Goal: Task Accomplishment & Management: Complete application form

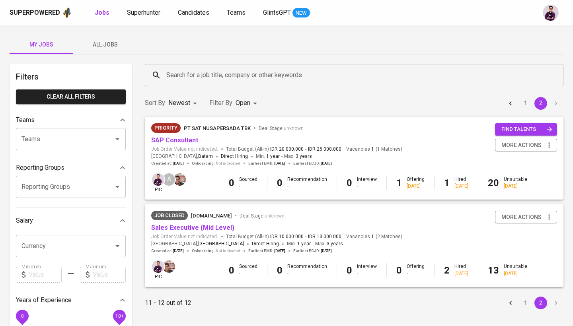
click at [524, 105] on button "1" at bounding box center [525, 103] width 13 height 13
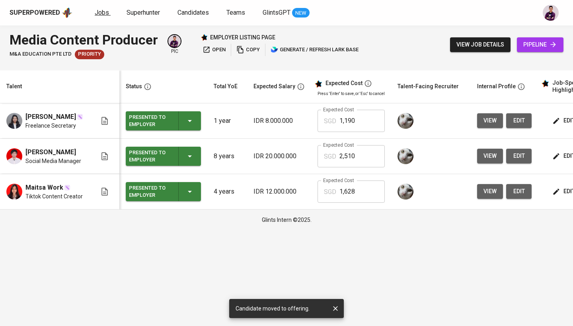
click at [99, 12] on span "Jobs" at bounding box center [102, 13] width 14 height 8
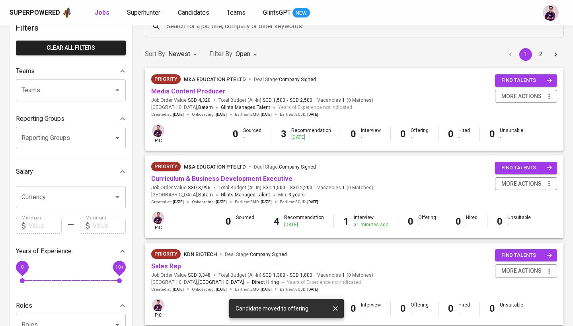
scroll to position [53, 0]
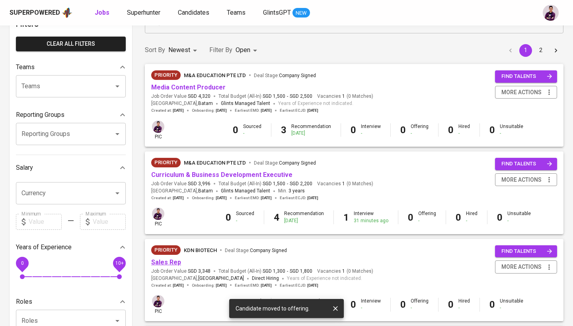
click at [174, 259] on link "Sales Rep" at bounding box center [166, 263] width 30 height 8
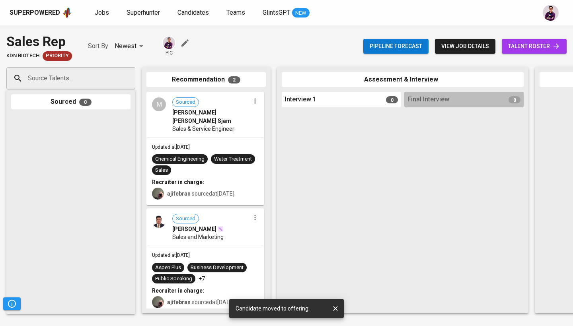
click at [523, 50] on span "talent roster" at bounding box center [534, 46] width 52 height 10
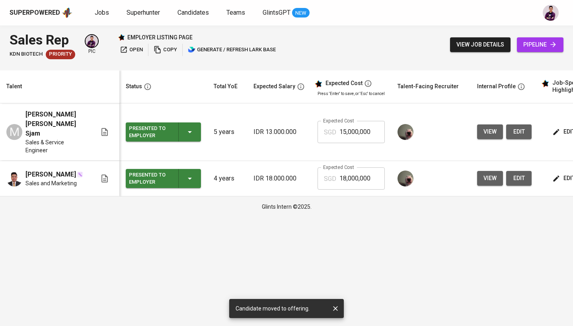
click at [135, 52] on span "open" at bounding box center [131, 49] width 23 height 9
click at [505, 44] on button "view job details" at bounding box center [480, 44] width 60 height 15
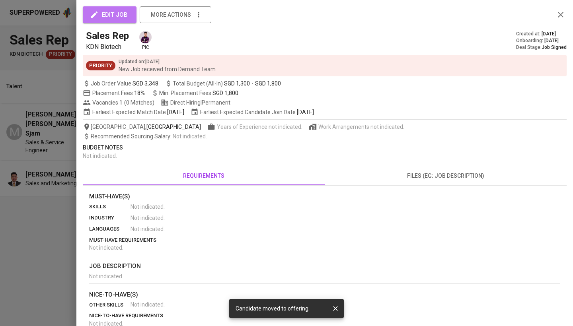
click at [105, 17] on span "edit job" at bounding box center [110, 15] width 36 height 10
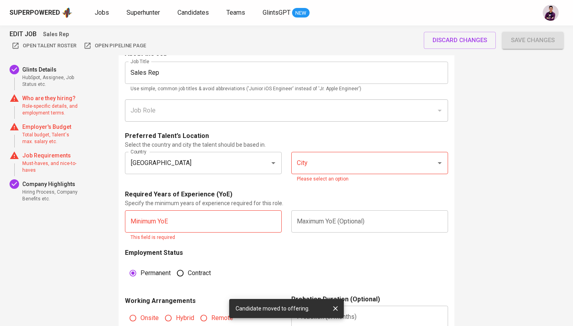
scroll to position [411, 0]
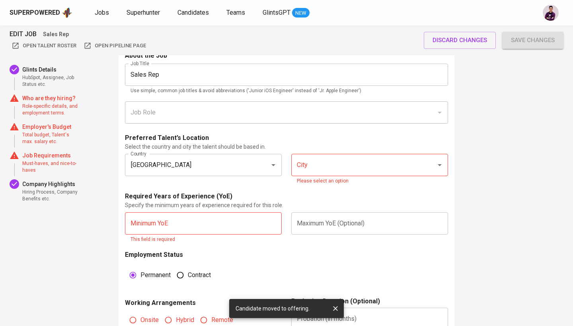
click at [439, 163] on icon "Open" at bounding box center [440, 165] width 10 height 10
type input "[GEOGRAPHIC_DATA]"
click at [355, 164] on input "City" at bounding box center [358, 165] width 127 height 15
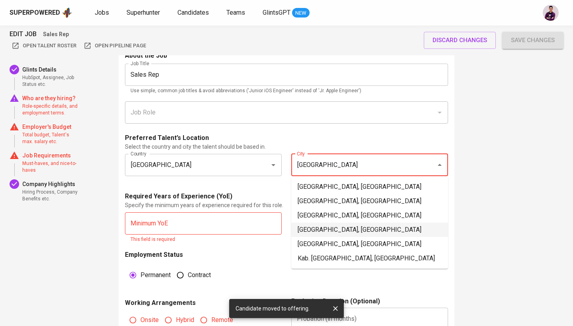
click at [341, 229] on li "[GEOGRAPHIC_DATA], [GEOGRAPHIC_DATA]" at bounding box center [369, 230] width 157 height 14
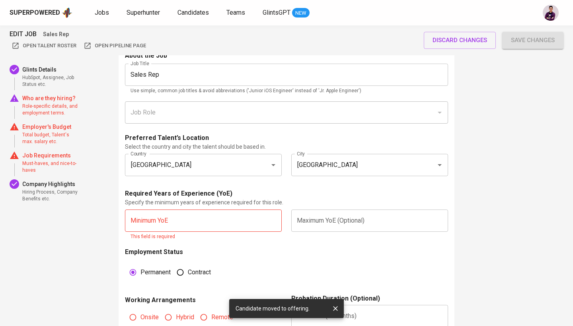
type input "[GEOGRAPHIC_DATA], [GEOGRAPHIC_DATA]"
click at [214, 213] on input "text" at bounding box center [203, 221] width 157 height 22
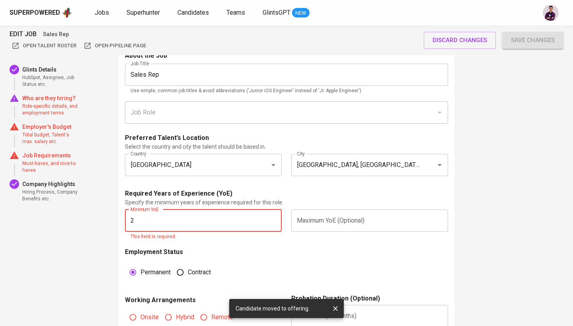
type input "2"
click at [242, 242] on form "About the Job Job Title Sales Rep Job Title Use simple, common job titles & avo…" at bounding box center [286, 192] width 323 height 283
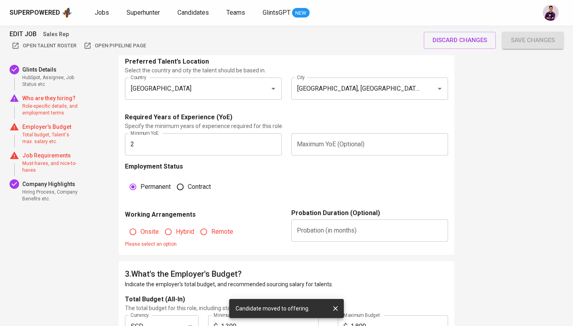
scroll to position [497, 0]
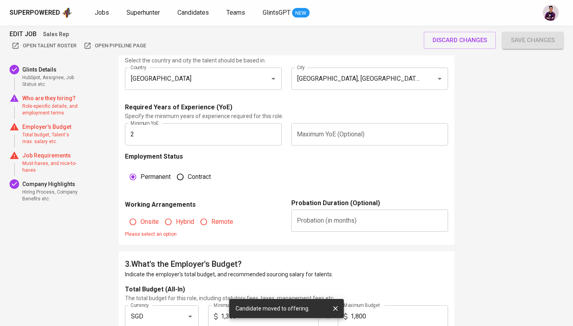
click at [225, 222] on span "Remote" at bounding box center [222, 222] width 22 height 10
click at [211, 222] on input "Remote" at bounding box center [203, 221] width 15 height 15
radio input "true"
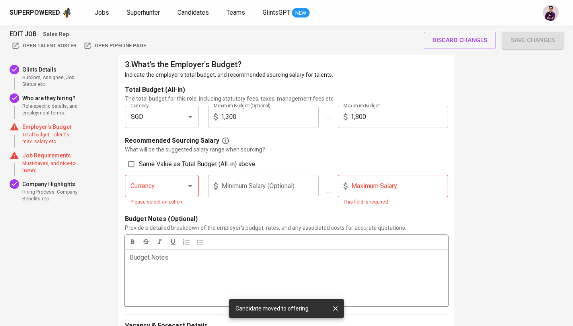
scroll to position [690, 0]
click at [136, 164] on input "Same Value as Total Budget (All-in) above" at bounding box center [131, 164] width 15 height 15
checkbox input "true"
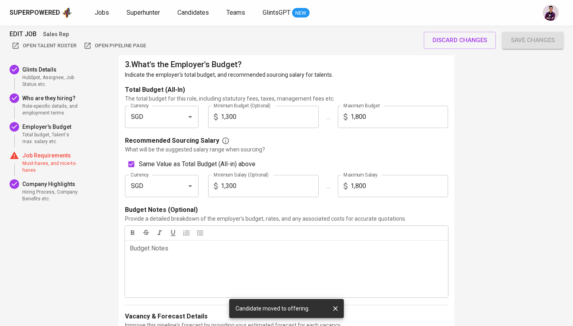
type input "SGD"
type input "1,300"
type input "1,800"
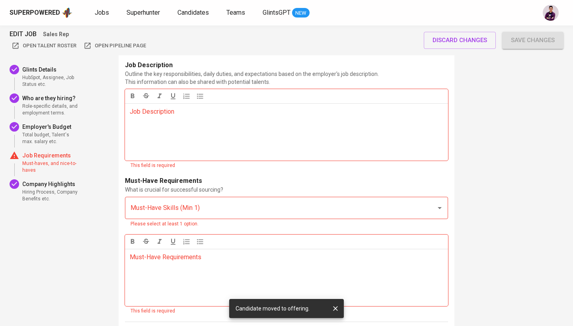
scroll to position [1112, 0]
click at [186, 262] on div "Must-Have Requirements ﻿" at bounding box center [286, 278] width 323 height 57
click at [186, 253] on p "Must-Have Requirements ﻿" at bounding box center [287, 258] width 314 height 10
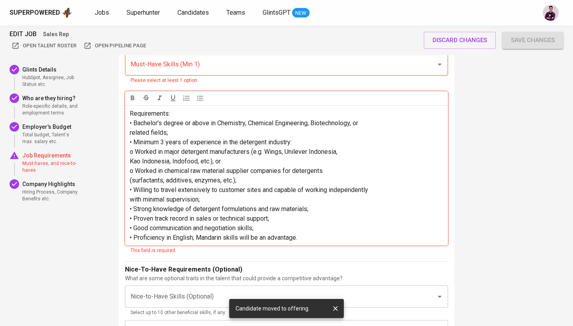
scroll to position [1249, 0]
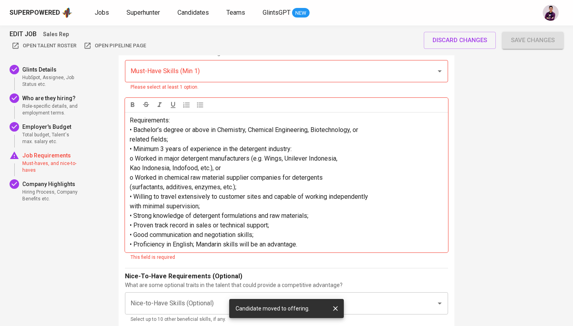
click at [221, 72] on input "Must-Have Skills (Min 1)" at bounding box center [276, 71] width 294 height 15
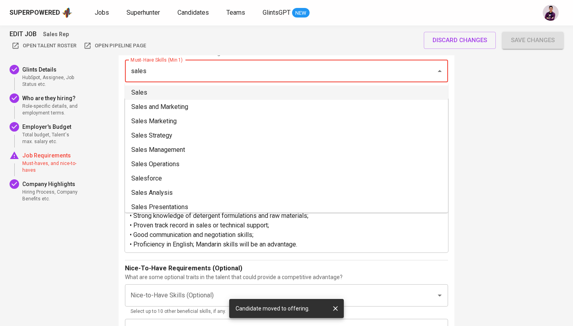
click at [223, 95] on li "Sales" at bounding box center [286, 93] width 323 height 14
type input "sales"
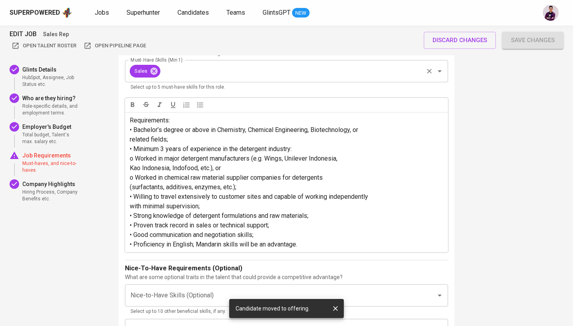
click at [229, 72] on input "Must-Have Skills (Min 1)" at bounding box center [292, 71] width 261 height 15
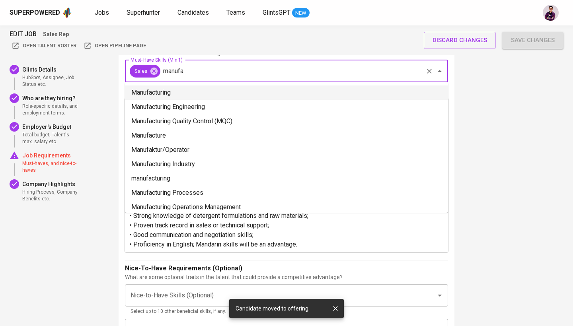
click at [232, 94] on li "Manufacturing" at bounding box center [286, 93] width 323 height 14
type input "manufa"
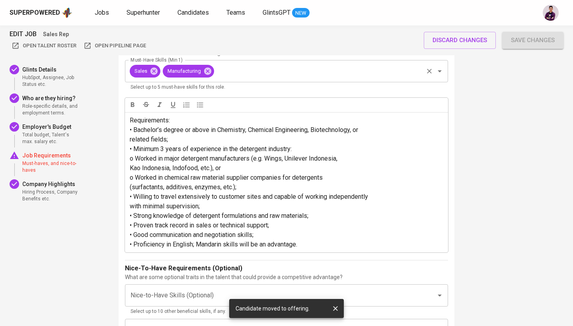
click at [245, 69] on input "Must-Have Skills (Min 1)" at bounding box center [318, 71] width 207 height 15
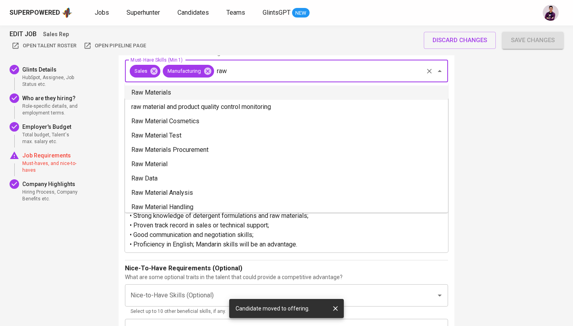
scroll to position [0, 0]
click at [208, 90] on li "Raw Materials" at bounding box center [286, 93] width 323 height 14
type input "raw"
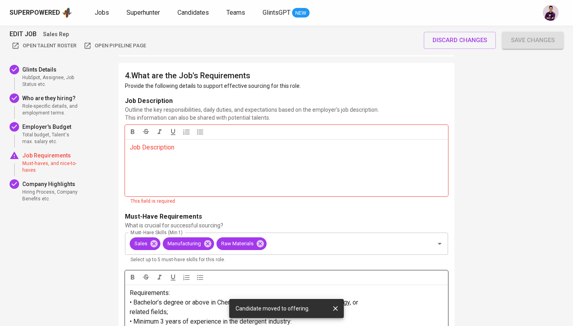
scroll to position [1074, 0]
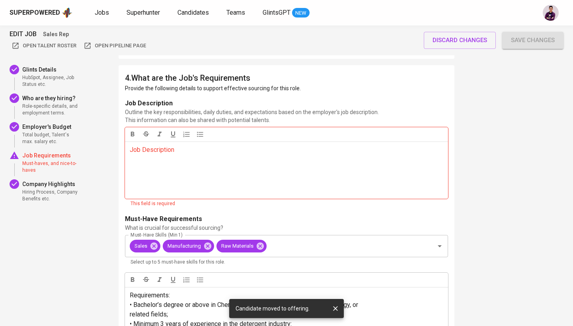
click at [193, 158] on div "Job Description ﻿" at bounding box center [286, 170] width 323 height 57
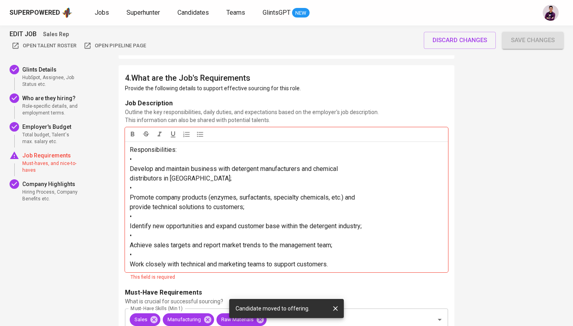
click at [131, 166] on span "Develop and maintain business with detergent manufacturers and chemical" at bounding box center [234, 169] width 208 height 8
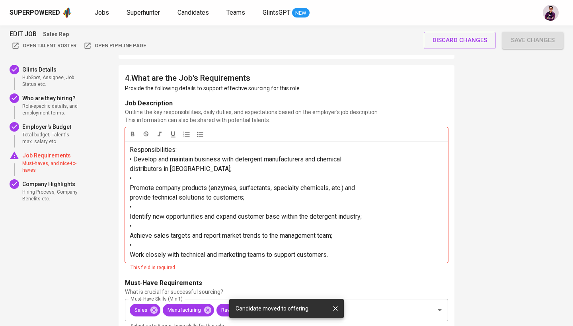
click at [130, 168] on span "distributors in [GEOGRAPHIC_DATA];" at bounding box center [181, 169] width 102 height 8
click at [130, 184] on span "Promote company products (enzymes, surfactants, specialty chemicals, etc.) and" at bounding box center [242, 188] width 225 height 8
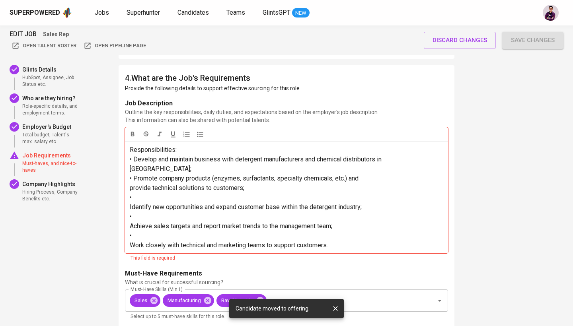
click at [131, 184] on span "provide technical solutions to customers;" at bounding box center [187, 188] width 115 height 8
click at [128, 195] on div "Responsibilities: • Develop and maintain business with detergent manufacturers …" at bounding box center [286, 198] width 323 height 112
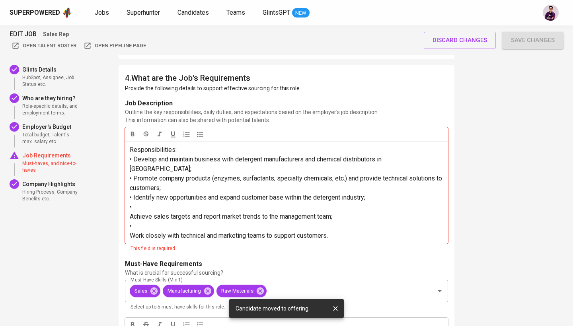
click at [131, 213] on span "Achieve sales targets and report market trends to the management team;" at bounding box center [231, 217] width 203 height 8
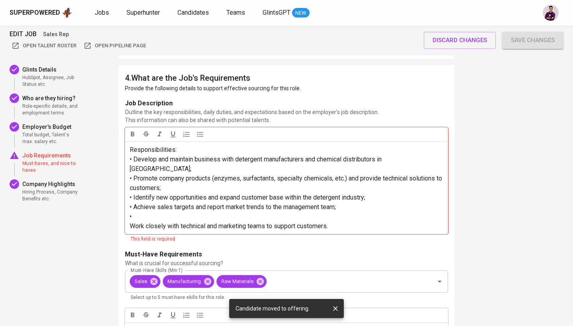
click at [130, 222] on span "Work closely with technical and marketing teams to support customers." at bounding box center [229, 226] width 198 height 8
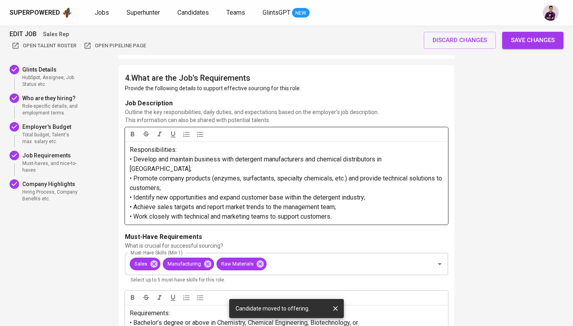
click at [487, 234] on div "EDIT JOB Sales Rep Open Talent Roster Open Pipeline Page discard changes Save c…" at bounding box center [286, 2] width 573 height 2102
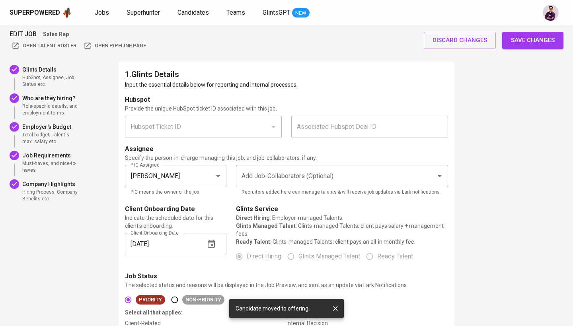
scroll to position [0, 0]
click at [546, 43] on span "Save changes" at bounding box center [533, 40] width 44 height 10
click at [546, 43] on div "discard changes Save changes" at bounding box center [490, 40] width 148 height 17
click at [543, 38] on div "discard changes Save changes" at bounding box center [490, 40] width 148 height 17
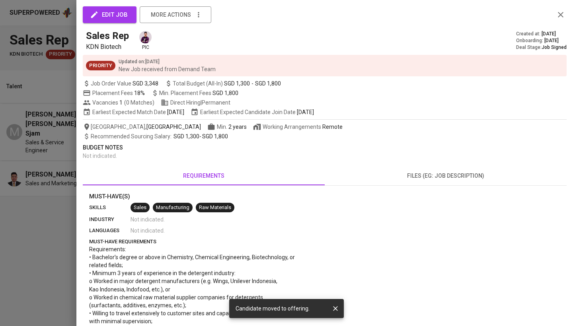
click at [563, 17] on icon "button" at bounding box center [561, 15] width 6 height 6
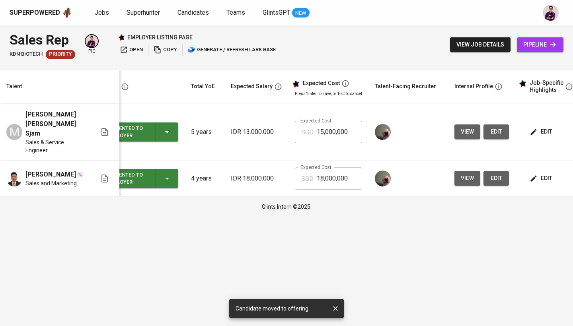
scroll to position [0, 23]
click at [132, 51] on span "open" at bounding box center [131, 49] width 23 height 9
